Goal: Browse casually: Explore the website without a specific task or goal

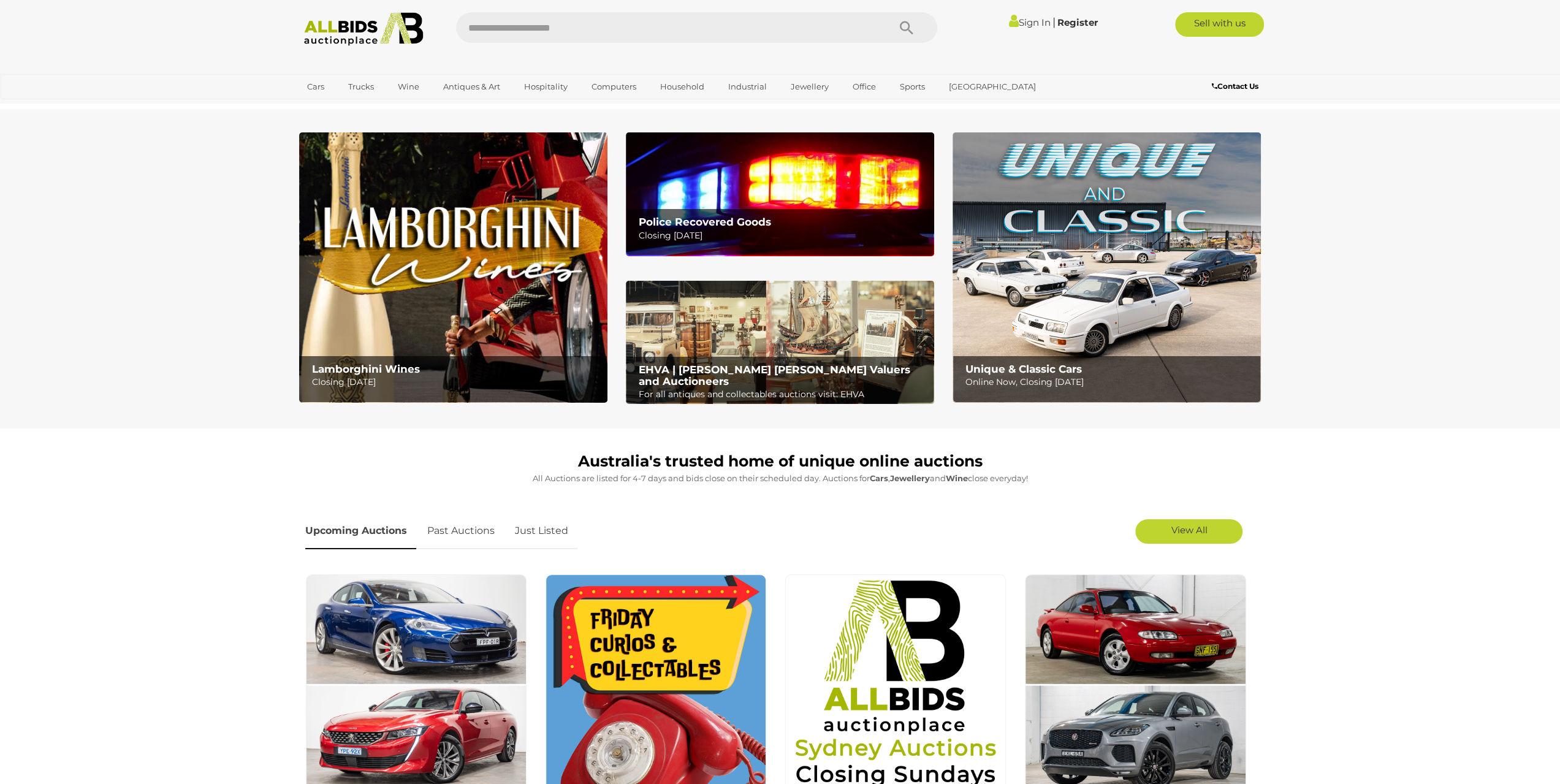
click at [715, 206] on img at bounding box center [780, 194] width 309 height 123
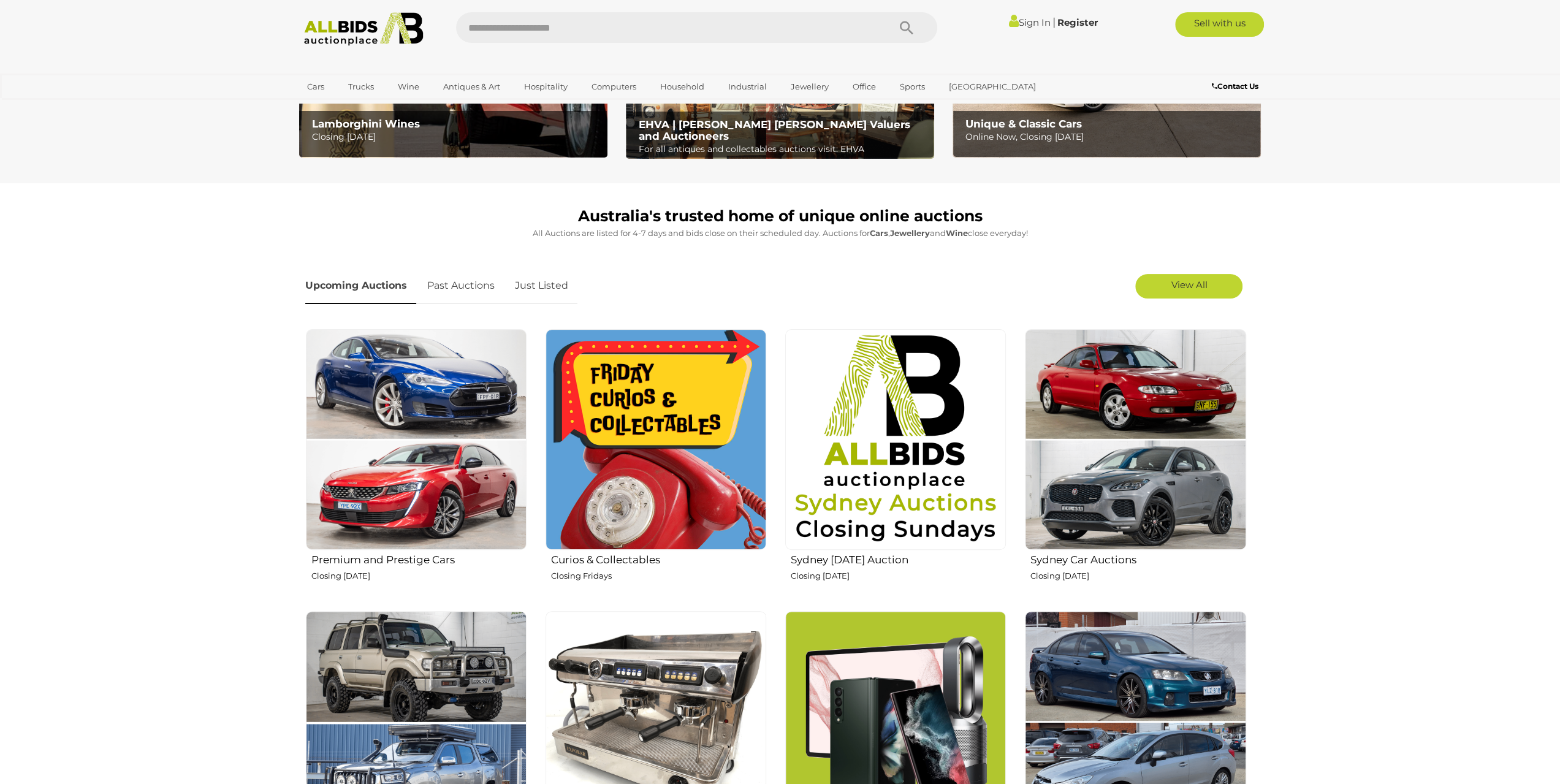
scroll to position [368, 0]
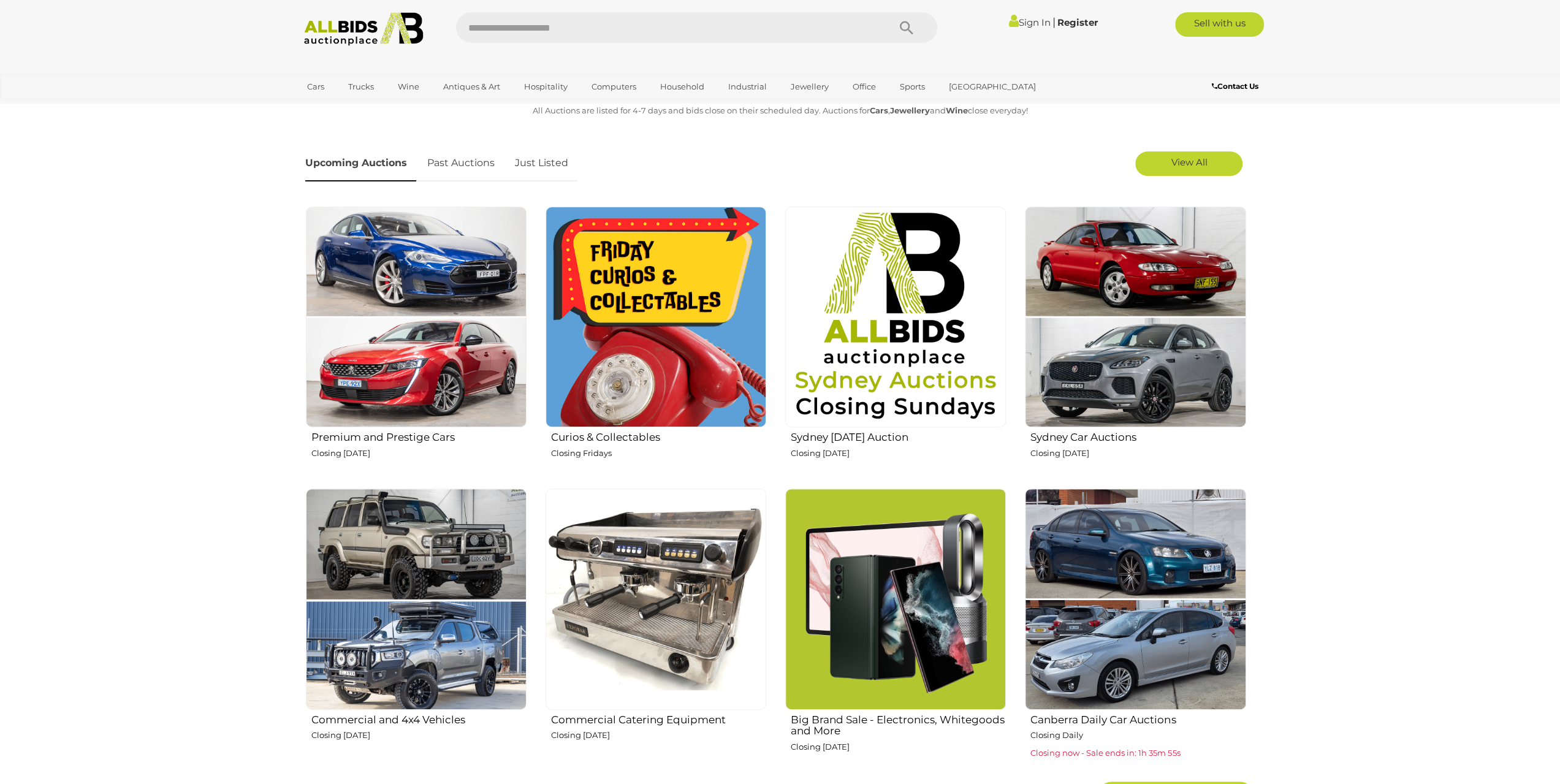
click at [665, 396] on img at bounding box center [656, 317] width 221 height 220
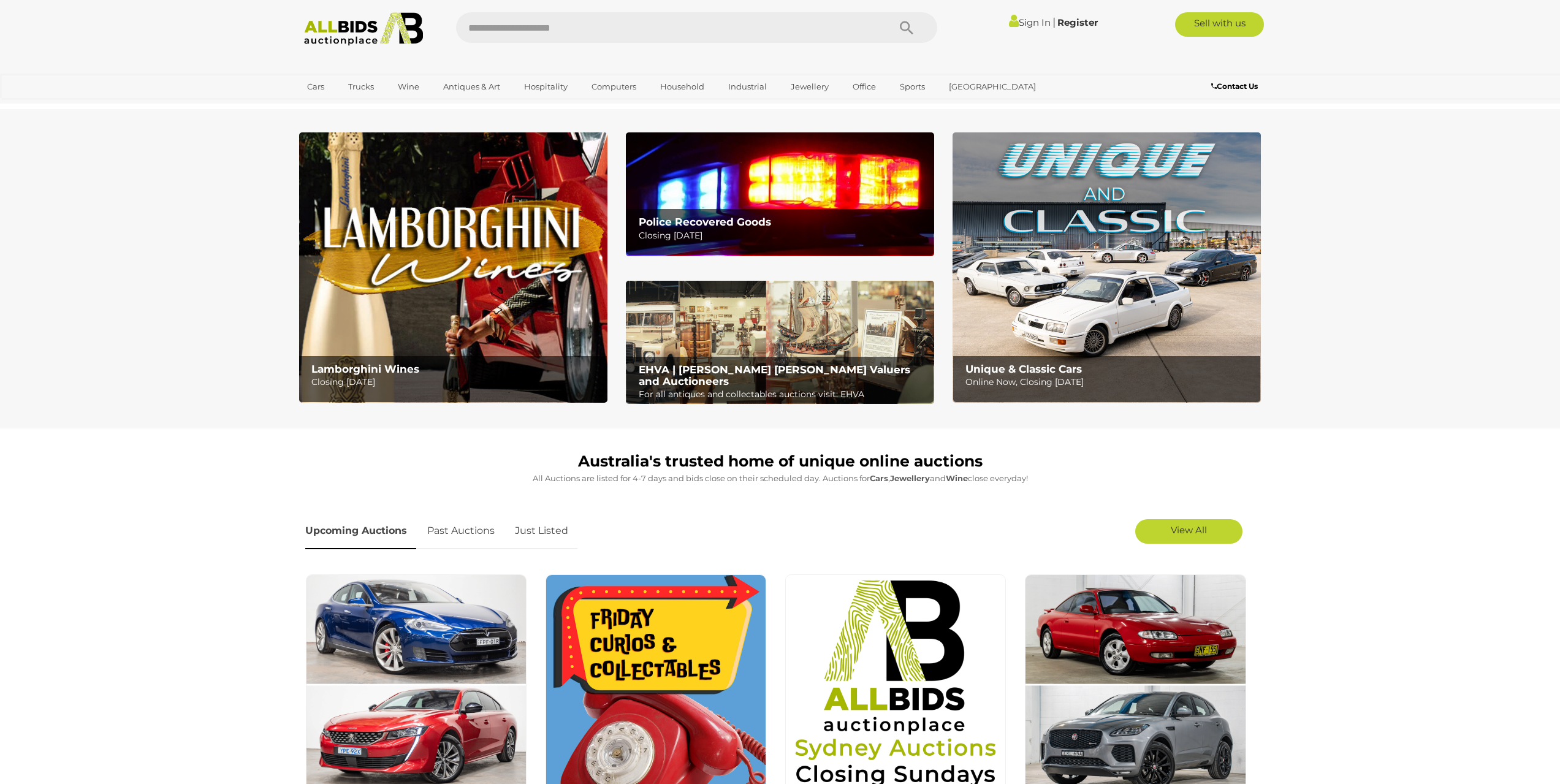
scroll to position [368, 0]
